Goal: Check status: Check status

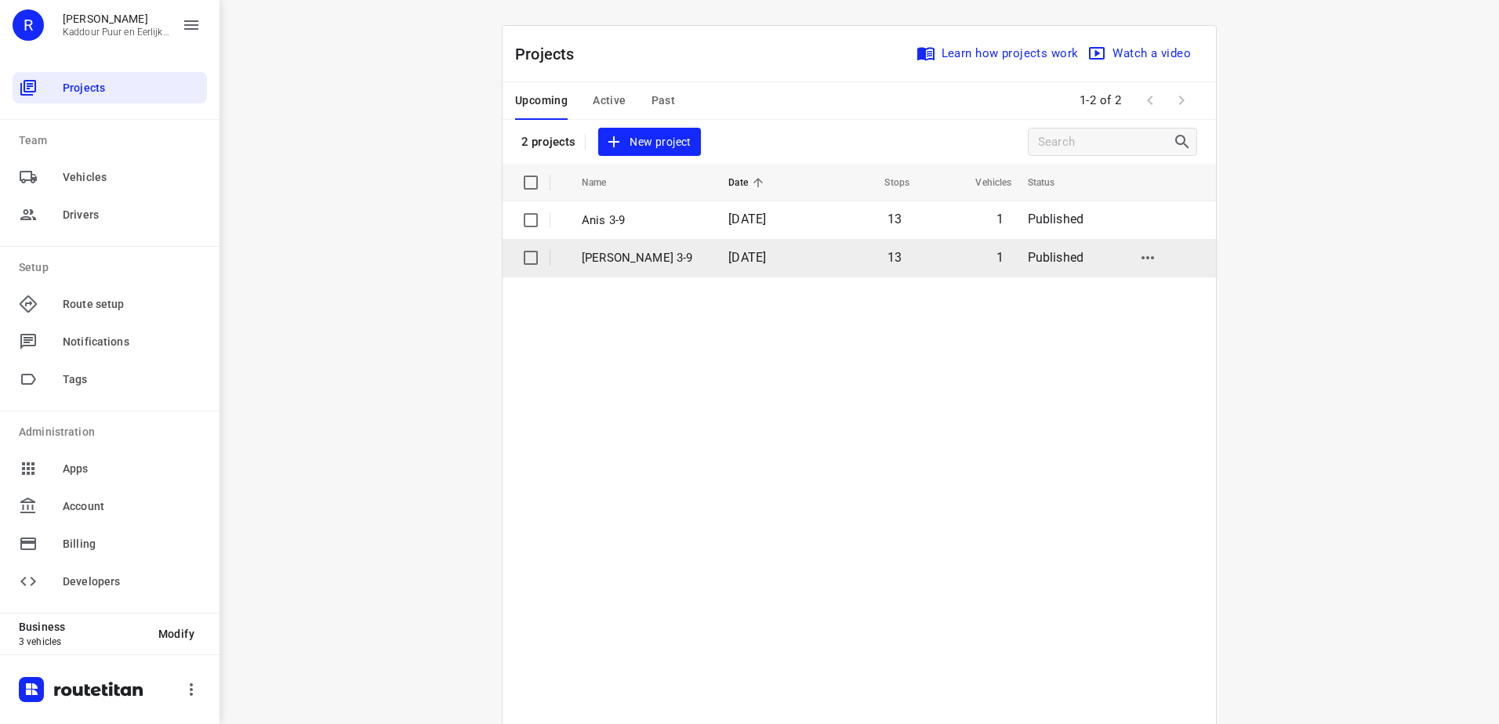
click at [635, 267] on td "[PERSON_NAME] 3-9" at bounding box center [641, 258] width 150 height 38
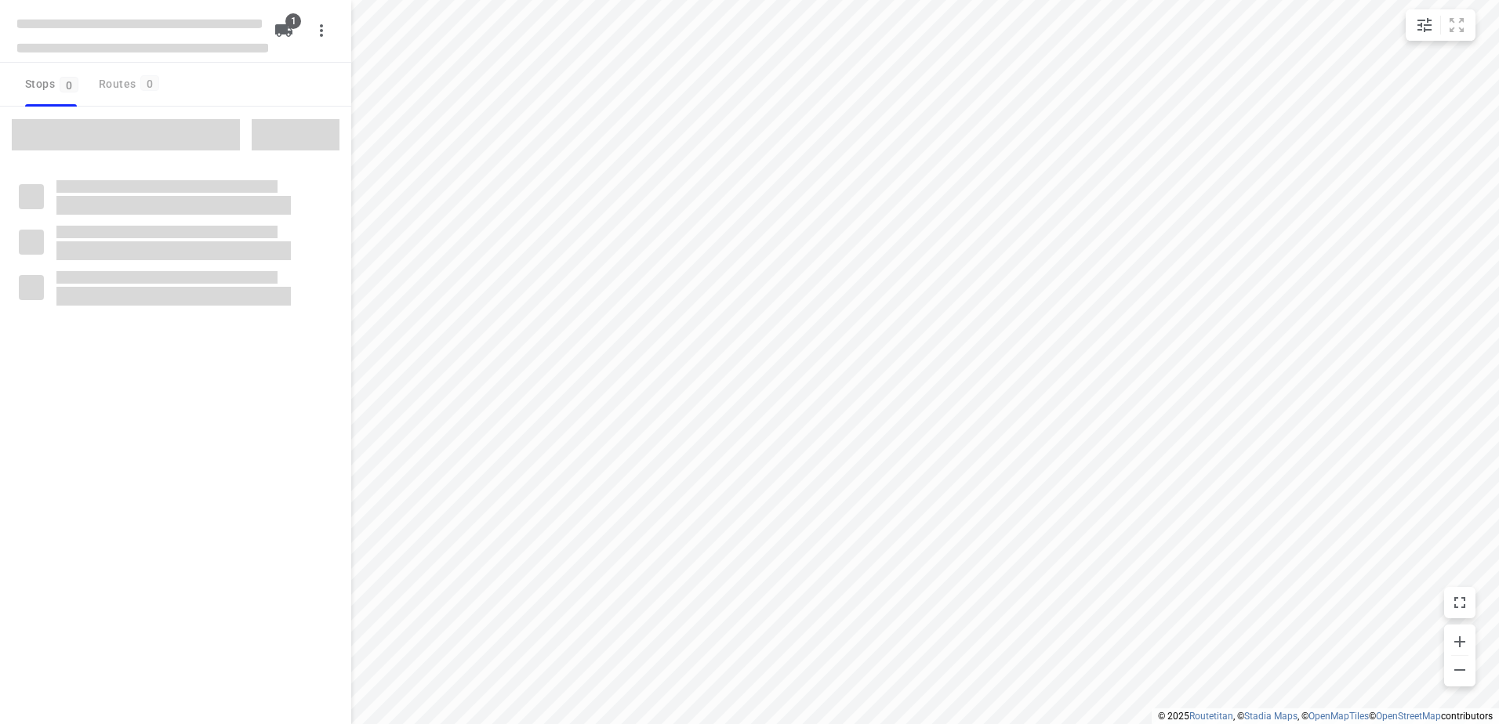
type input "distance"
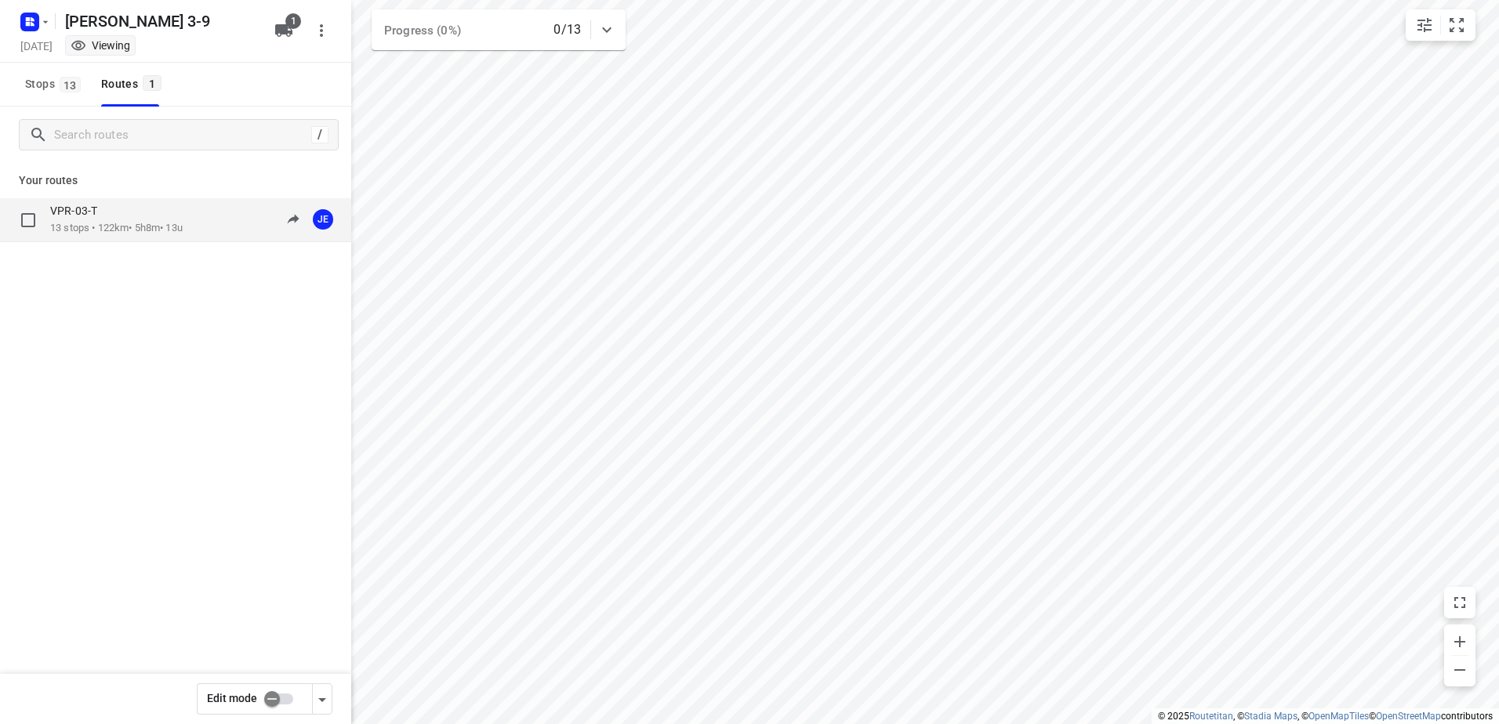
click at [135, 229] on p "13 stops • 122km • 5h8m • 13u" at bounding box center [116, 228] width 132 height 15
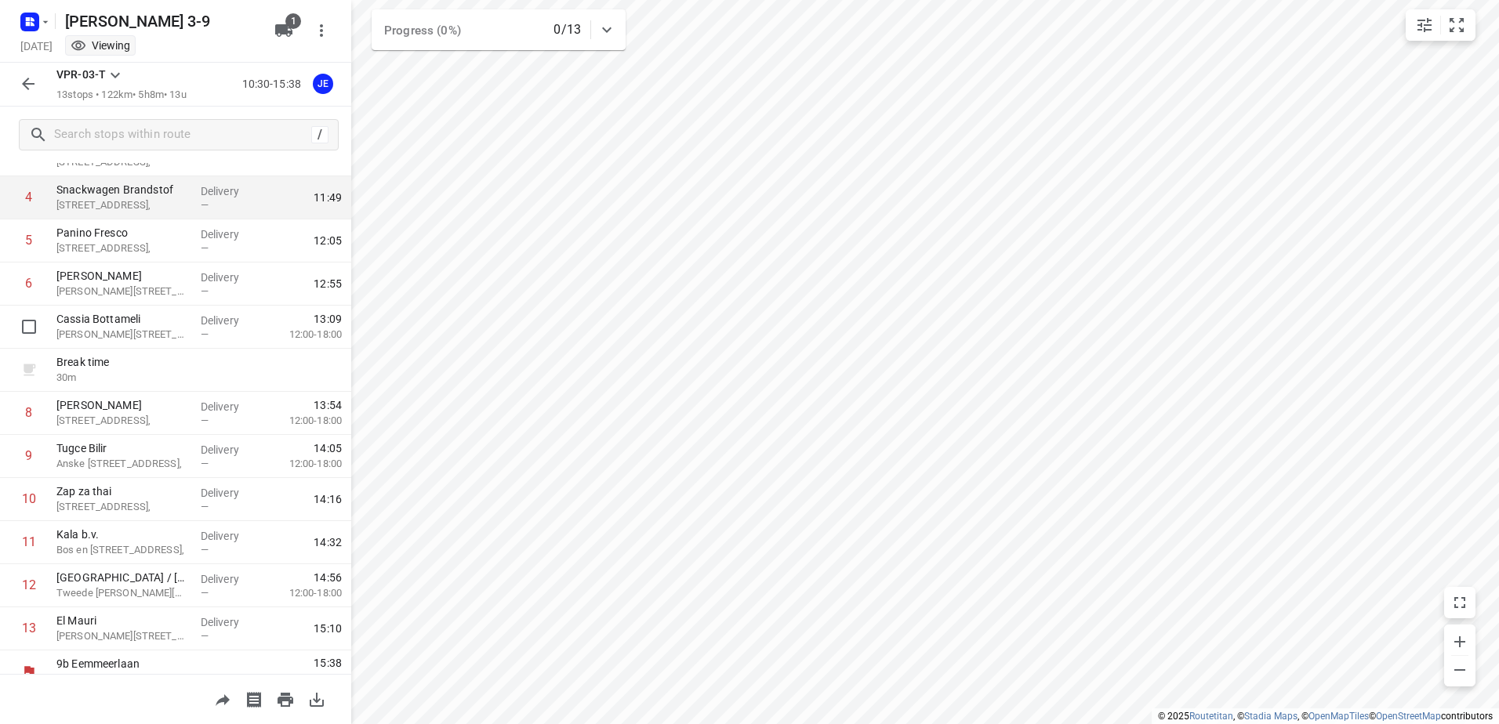
scroll to position [214, 0]
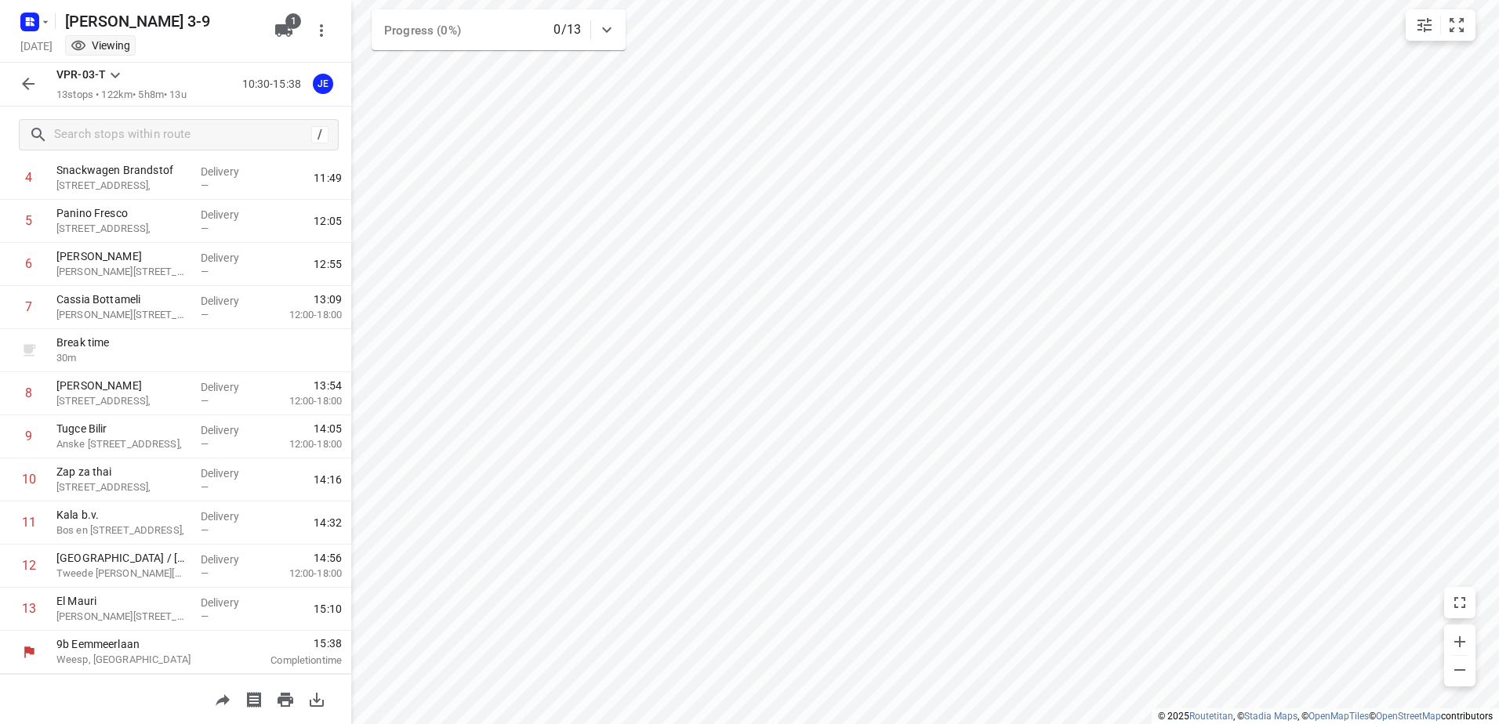
click at [27, 82] on icon "button" at bounding box center [28, 83] width 19 height 19
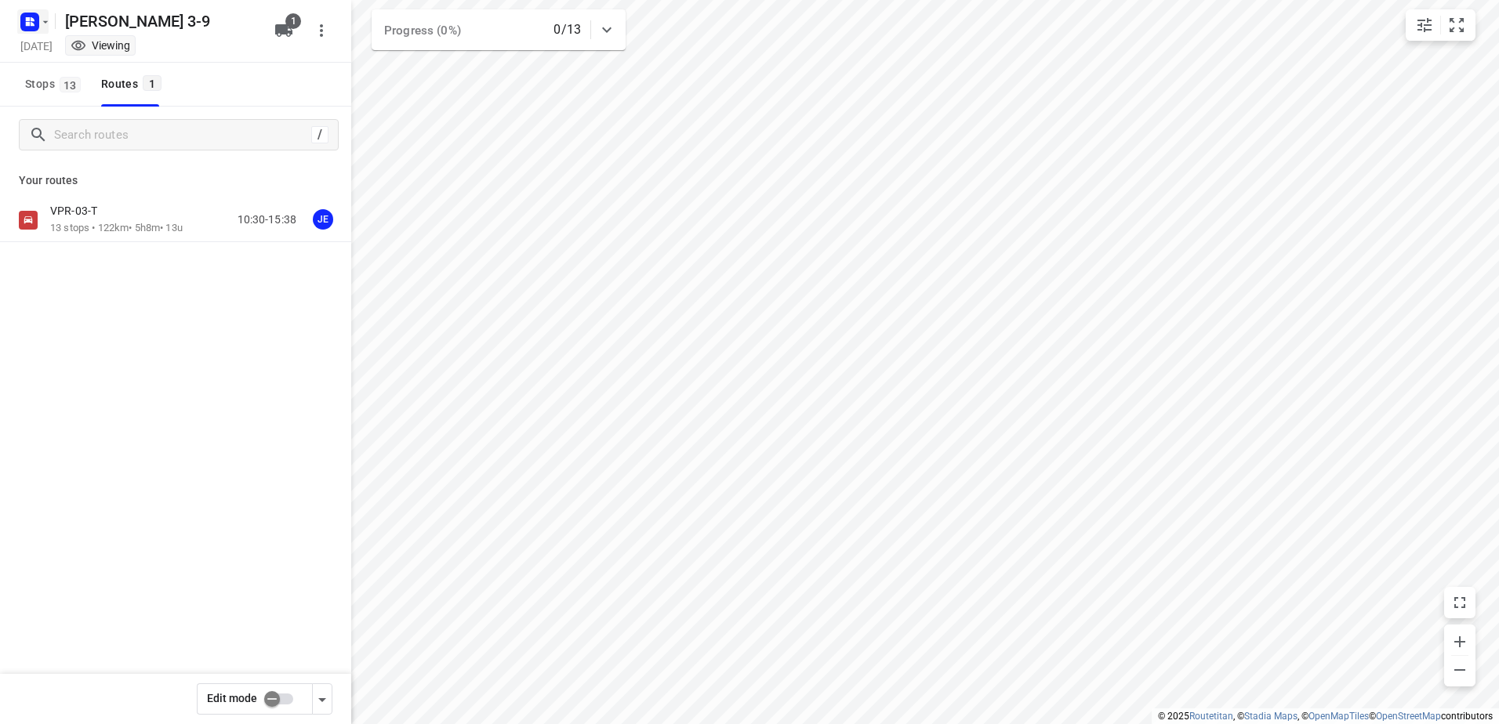
click at [38, 12] on icon "button" at bounding box center [29, 21] width 25 height 25
click at [80, 49] on p "Back to projects" at bounding box center [97, 55] width 88 height 18
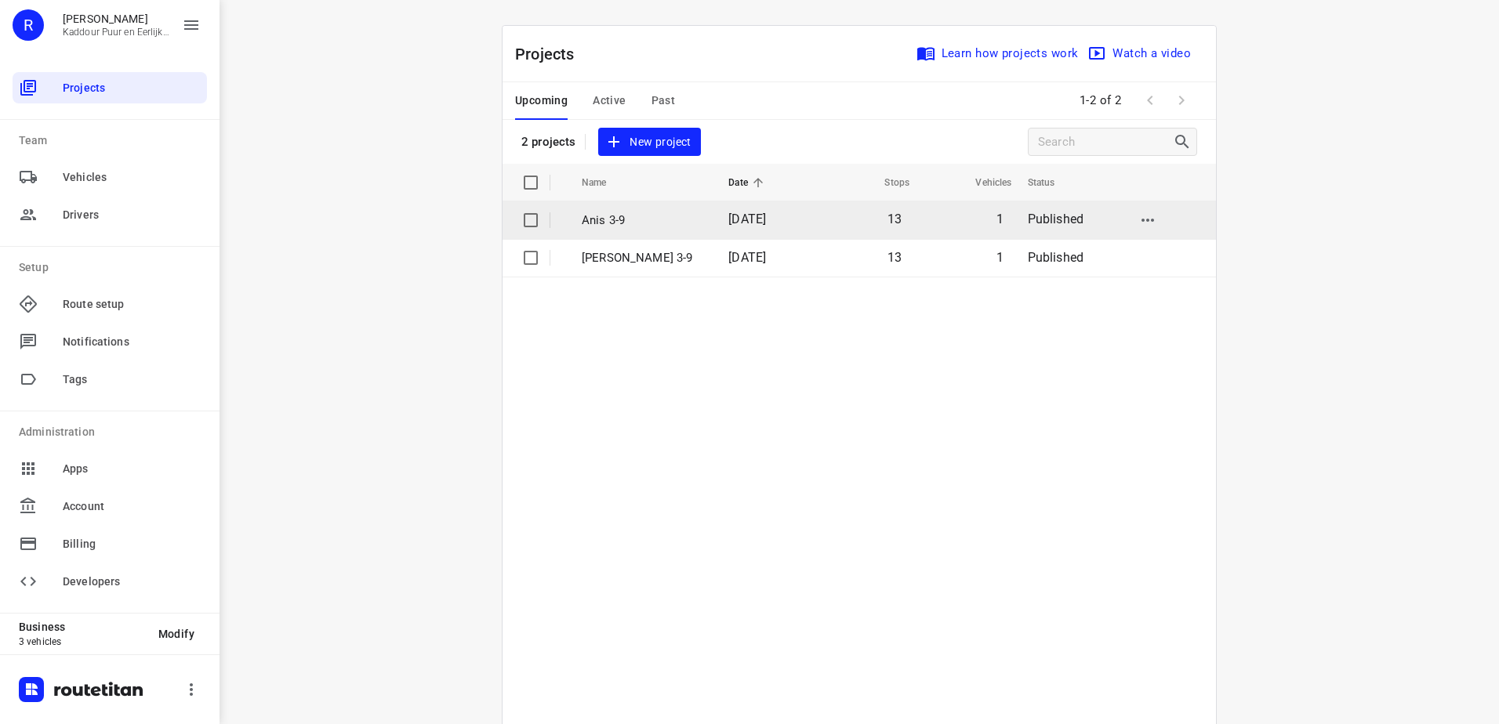
click at [664, 224] on p "Anis 3-9" at bounding box center [643, 221] width 123 height 18
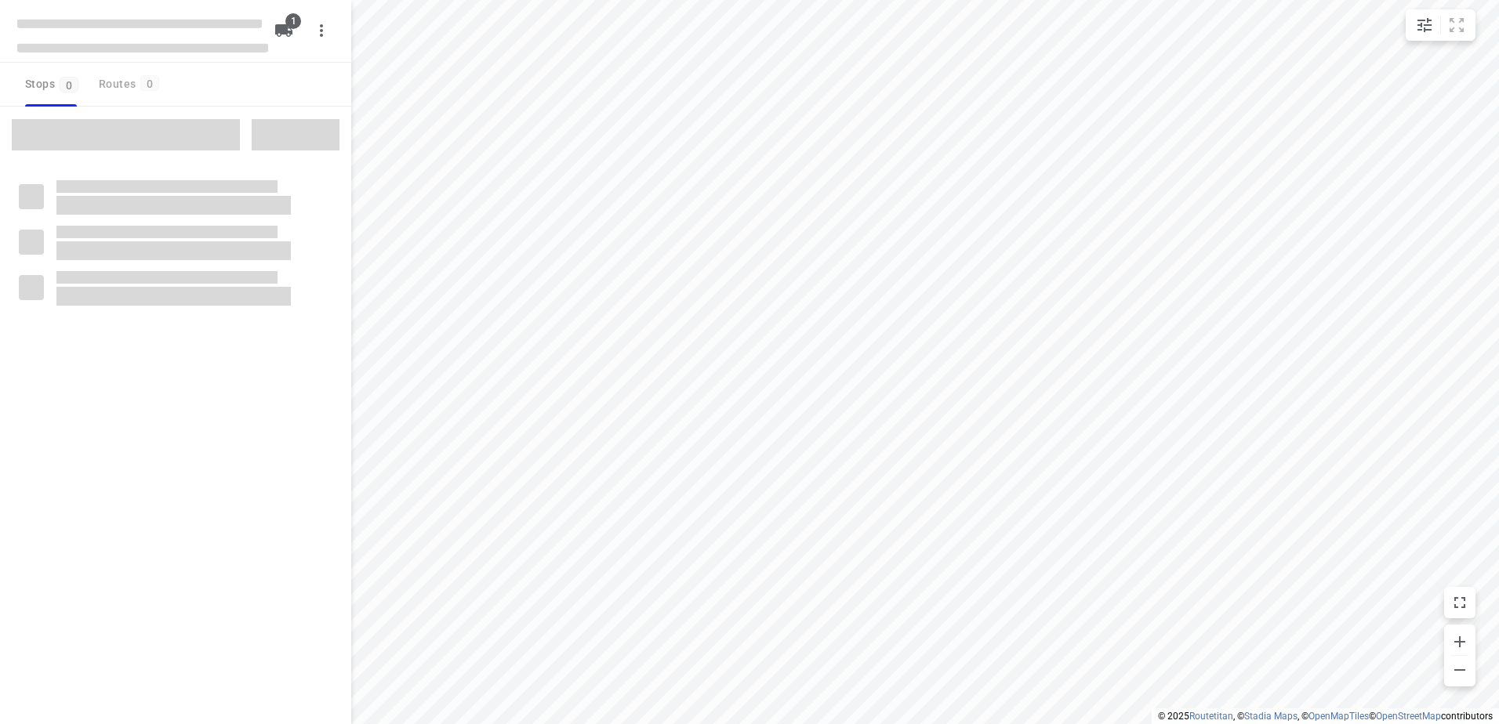
type input "distance"
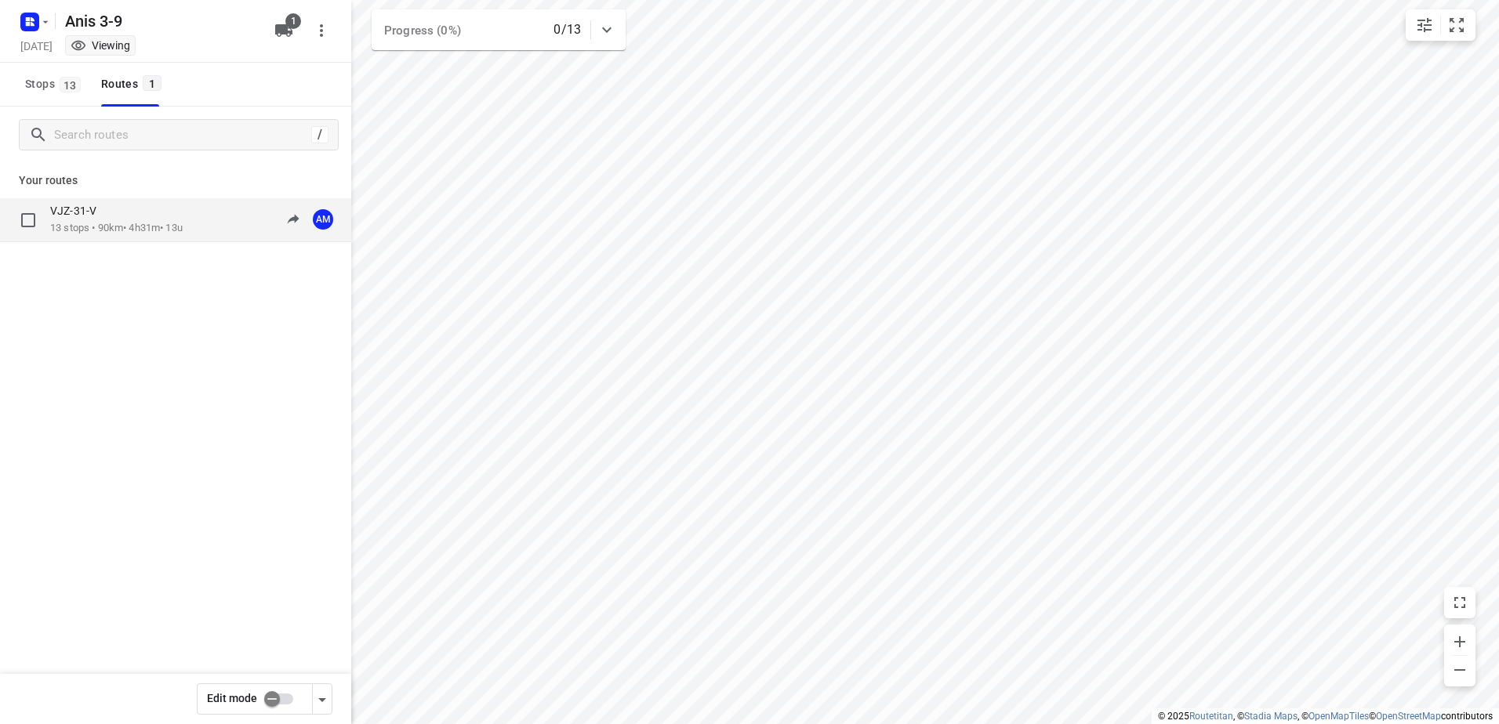
click at [129, 222] on p "13 stops • 90km • 4h31m • 13u" at bounding box center [116, 228] width 132 height 15
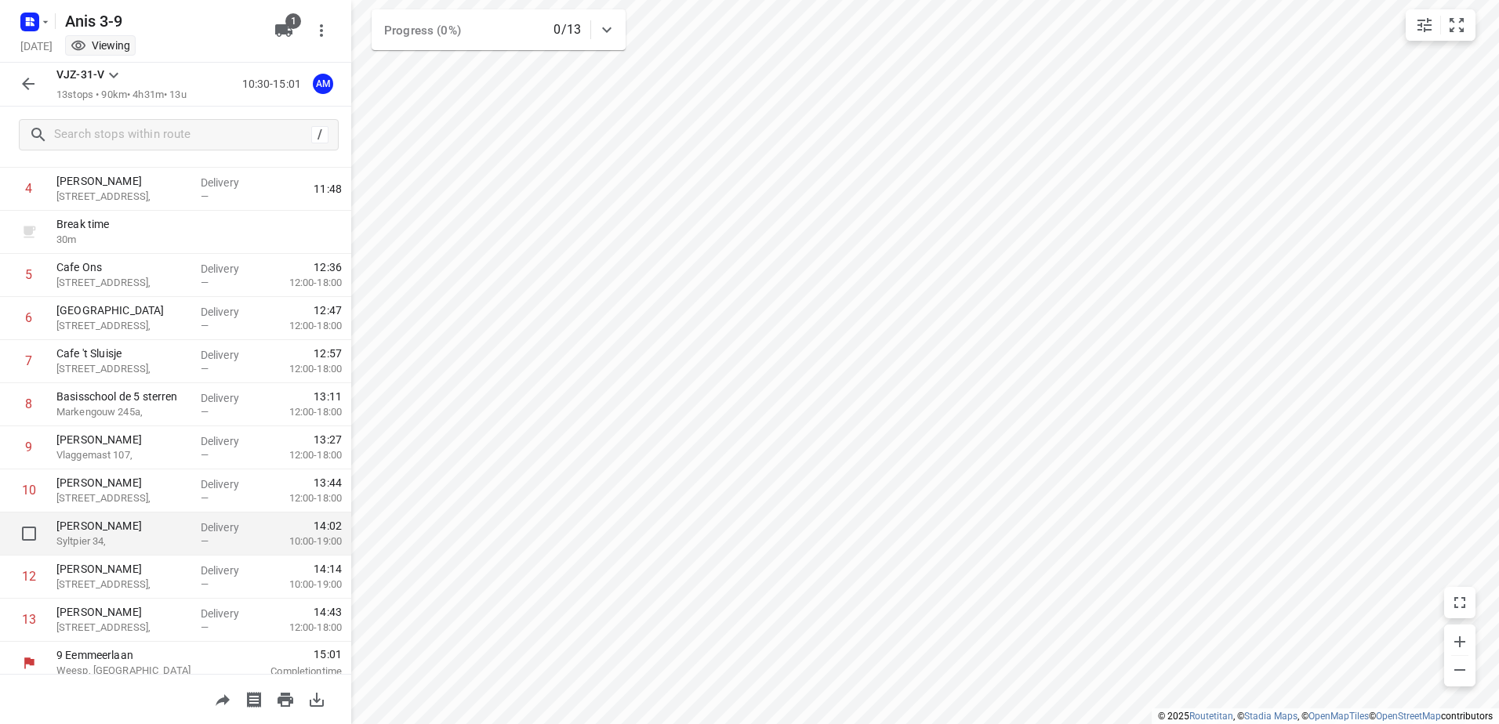
scroll to position [214, 0]
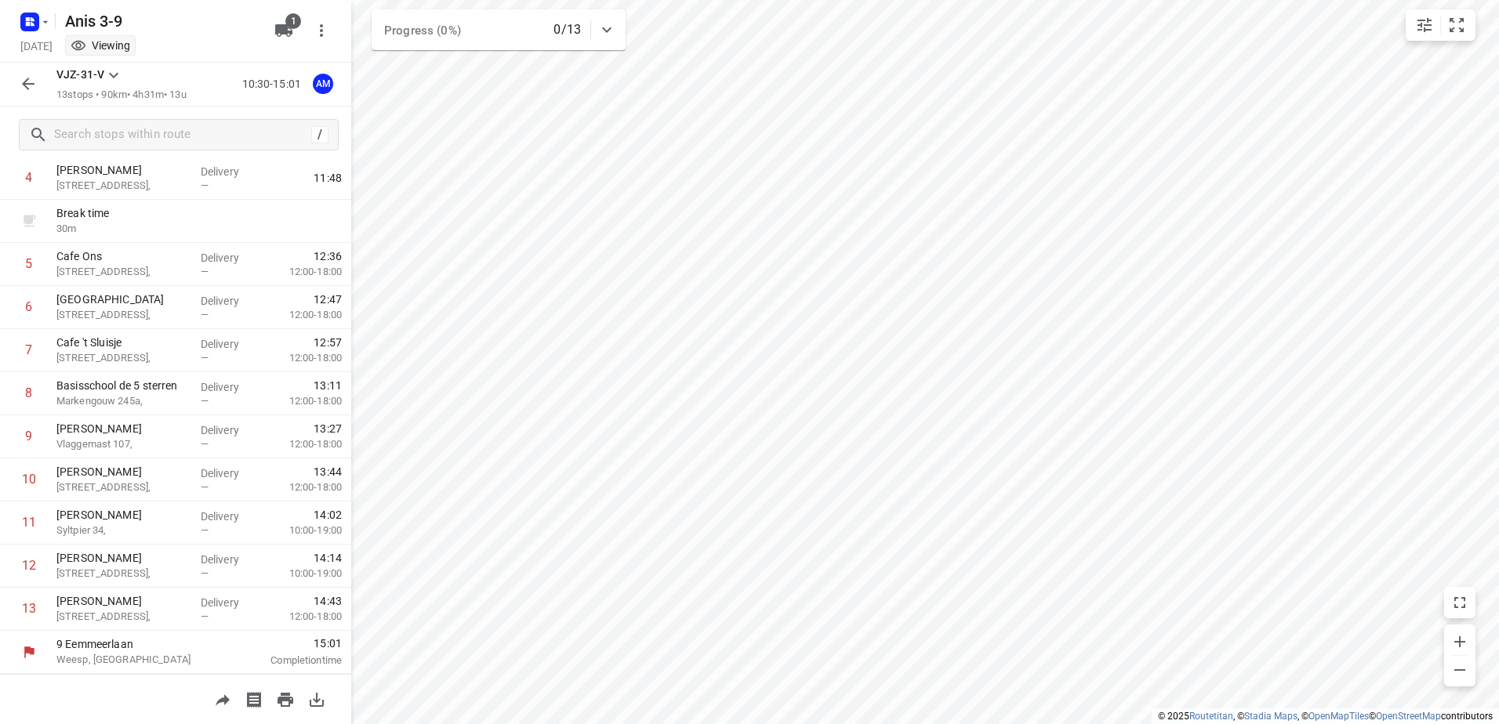
click at [24, 81] on icon "button" at bounding box center [28, 83] width 19 height 19
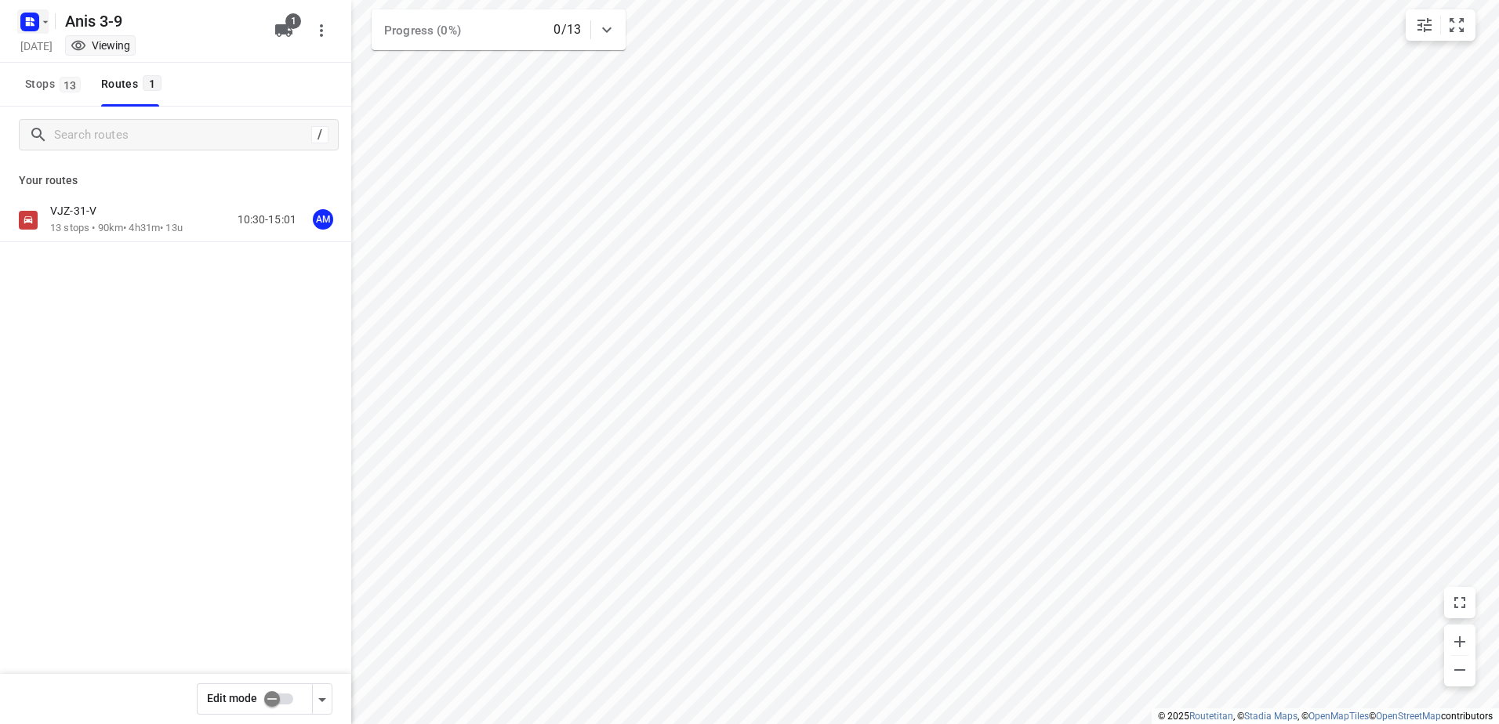
click at [39, 22] on icon "button" at bounding box center [45, 22] width 13 height 13
click at [80, 60] on p "Back to projects" at bounding box center [97, 55] width 88 height 18
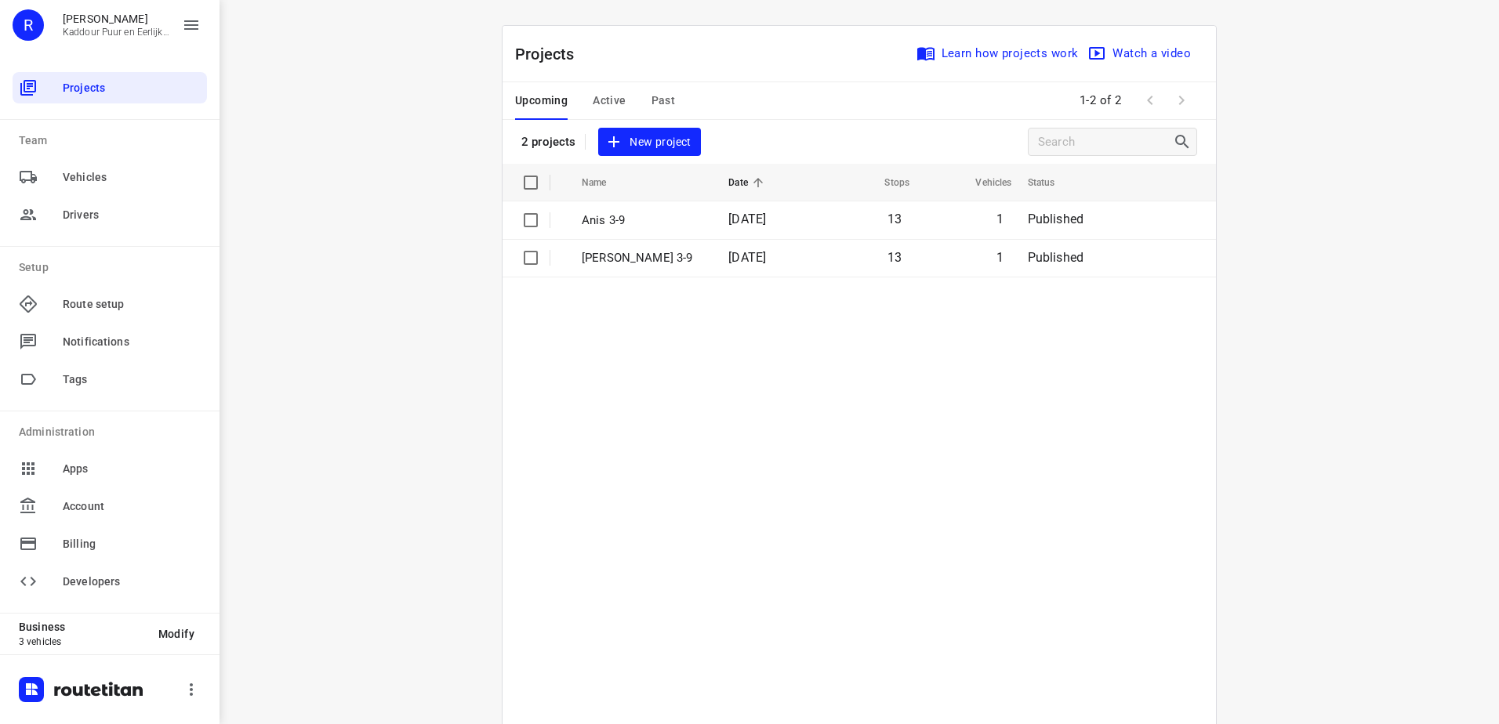
click at [298, 223] on div "i © 2025 Routetitan , © Stadia Maps , © OpenMapTiles © OpenStreetMap contributo…" at bounding box center [858, 362] width 1279 height 724
